Goal: Task Accomplishment & Management: Manage account settings

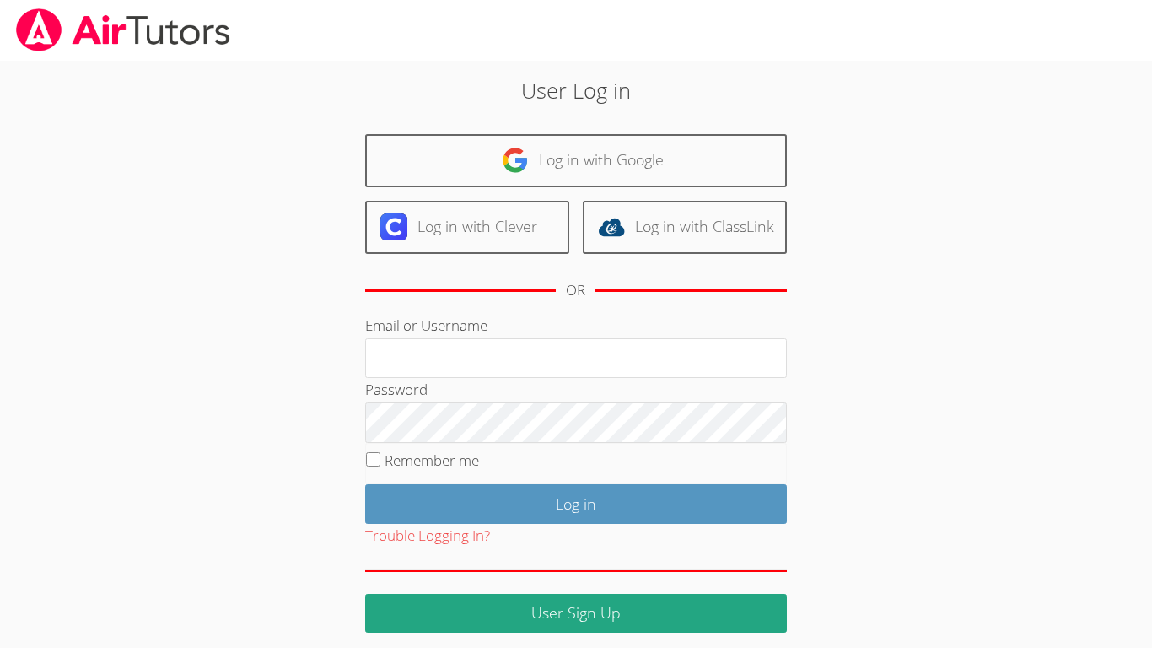
click at [365, 484] on input "Log in" at bounding box center [576, 504] width 422 height 40
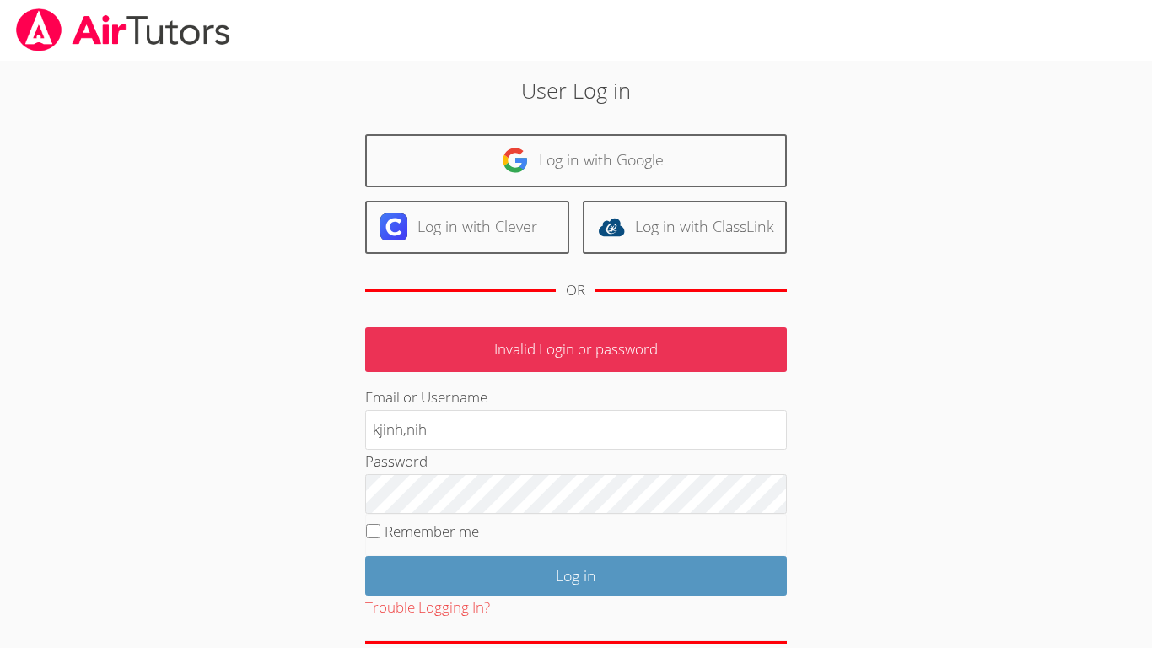
type input "kjinh,nih"
click at [365, 556] on input "Log in" at bounding box center [576, 576] width 422 height 40
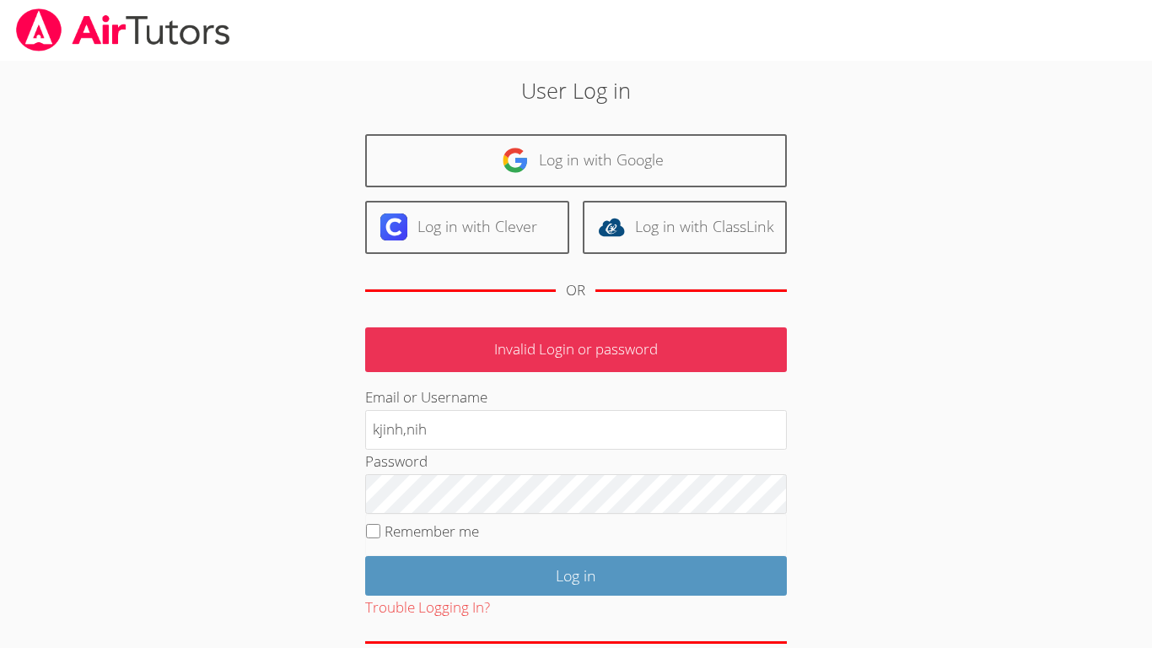
click at [365, 556] on input "Log in" at bounding box center [576, 576] width 422 height 40
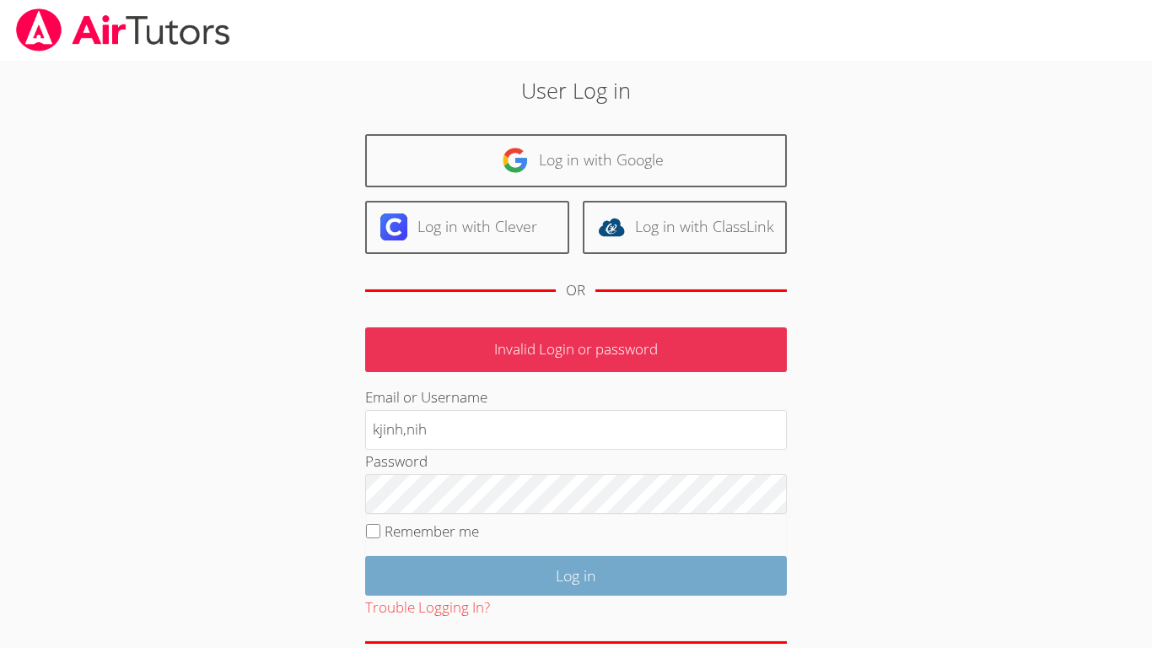
type input "kjinh,nih"
click at [547, 560] on input "Log in" at bounding box center [576, 576] width 422 height 40
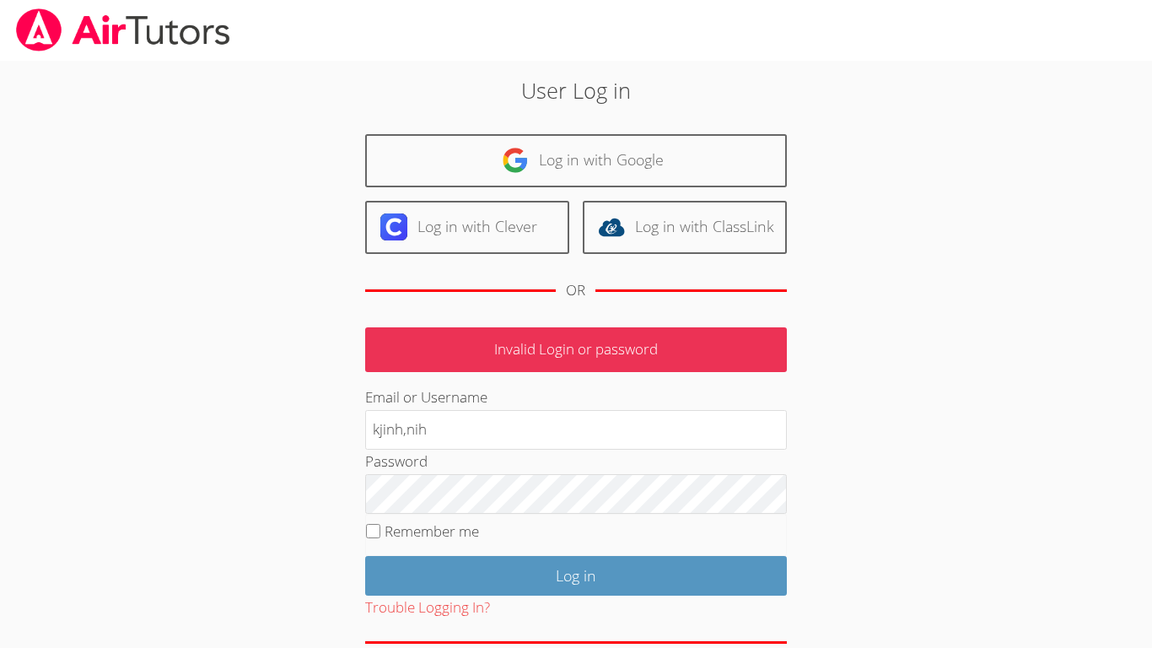
click at [751, 466] on div "Password" at bounding box center [576, 482] width 422 height 64
click at [751, 461] on div "Password" at bounding box center [576, 482] width 422 height 64
click at [738, 351] on p "Invalid Login or password" at bounding box center [576, 349] width 422 height 45
click at [753, 345] on p "Invalid Login or password" at bounding box center [576, 349] width 422 height 45
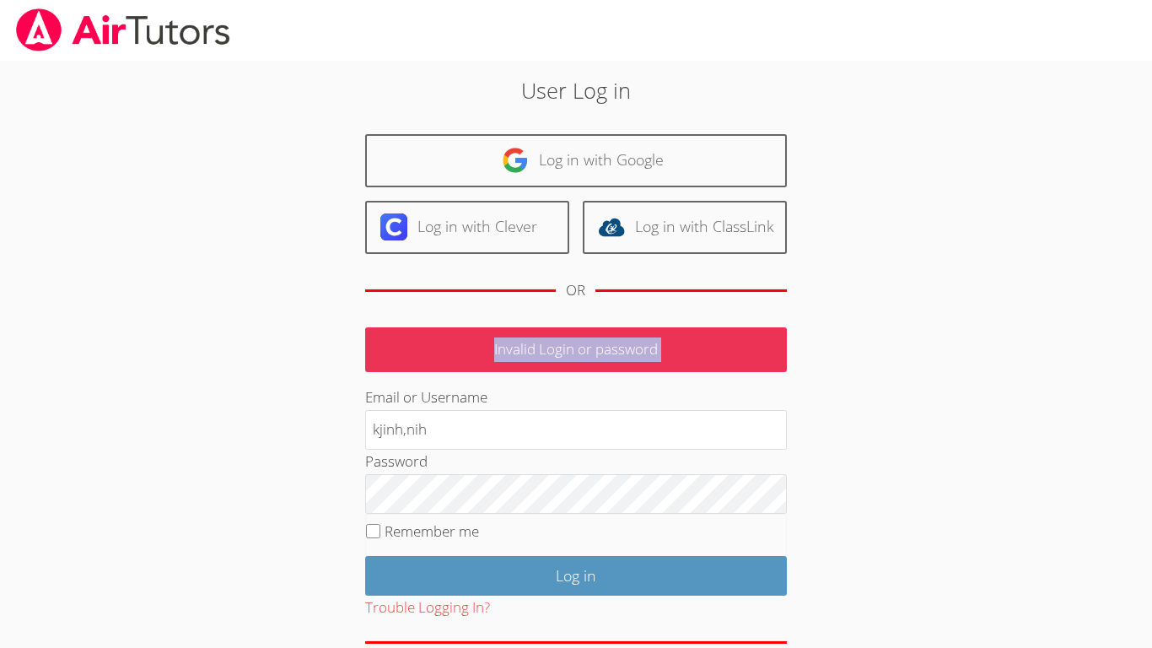
click at [753, 345] on p "Invalid Login or password" at bounding box center [576, 349] width 422 height 45
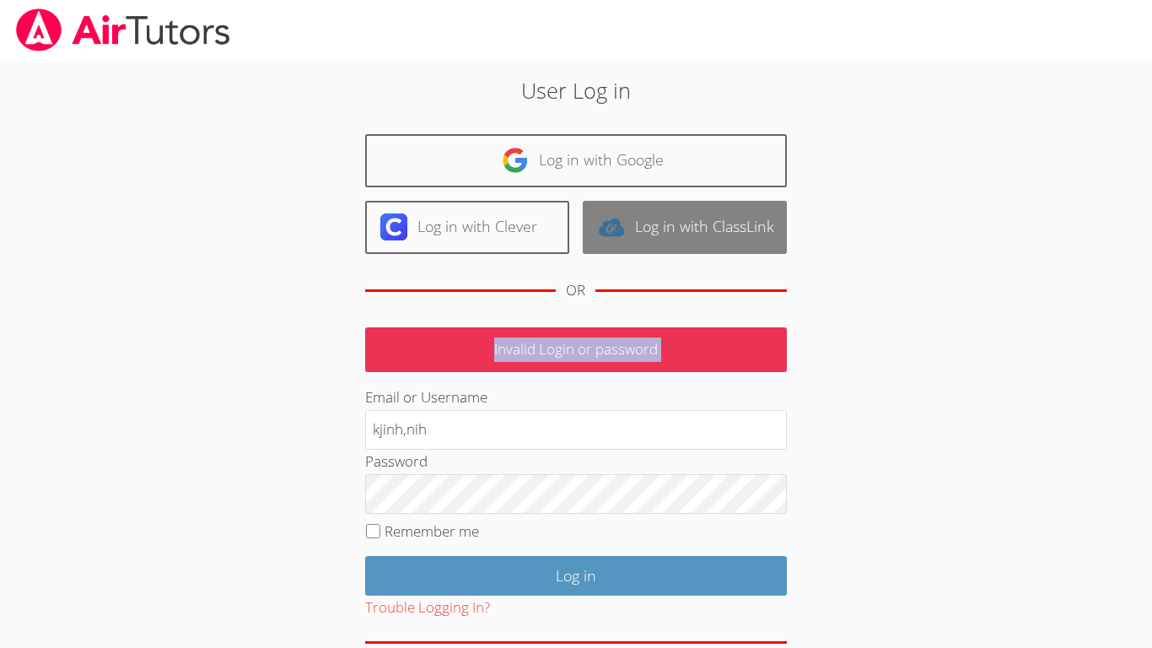
click at [768, 221] on link "Log in with ClassLink" at bounding box center [685, 227] width 204 height 53
